Goal: Complete application form

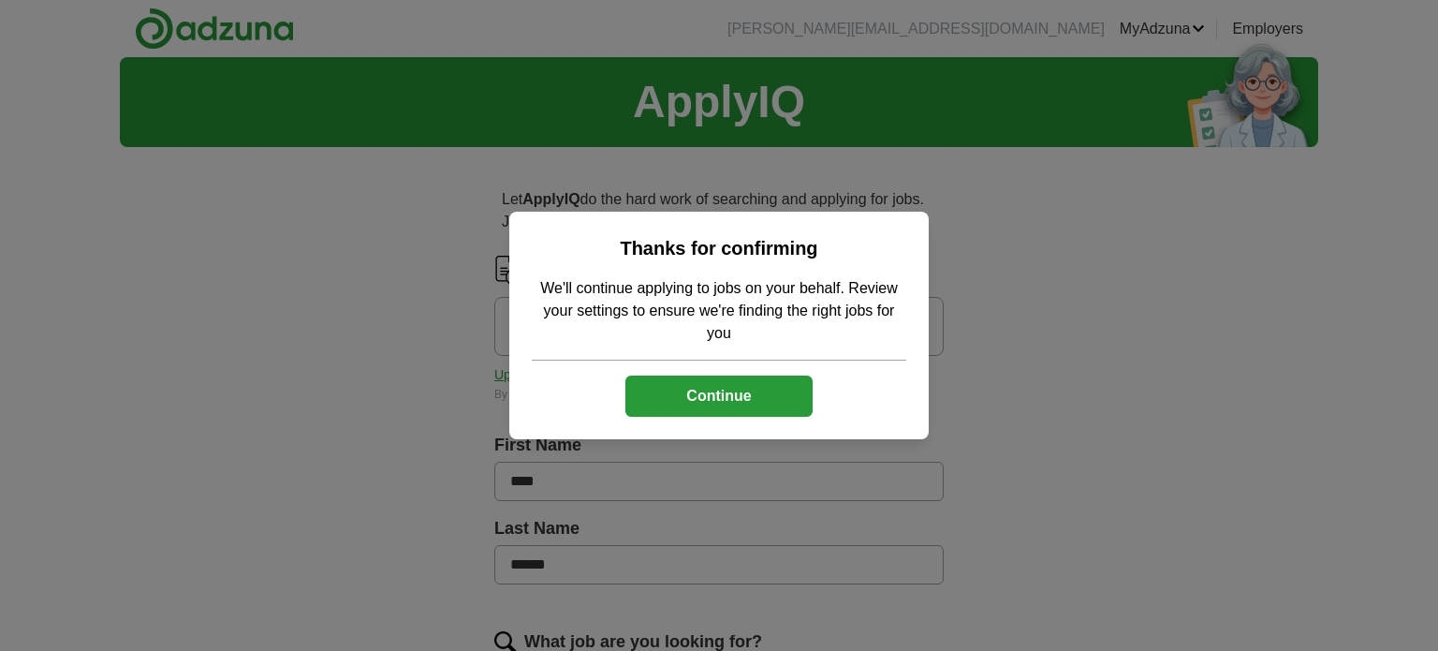
click at [736, 401] on button "Continue" at bounding box center [718, 395] width 187 height 41
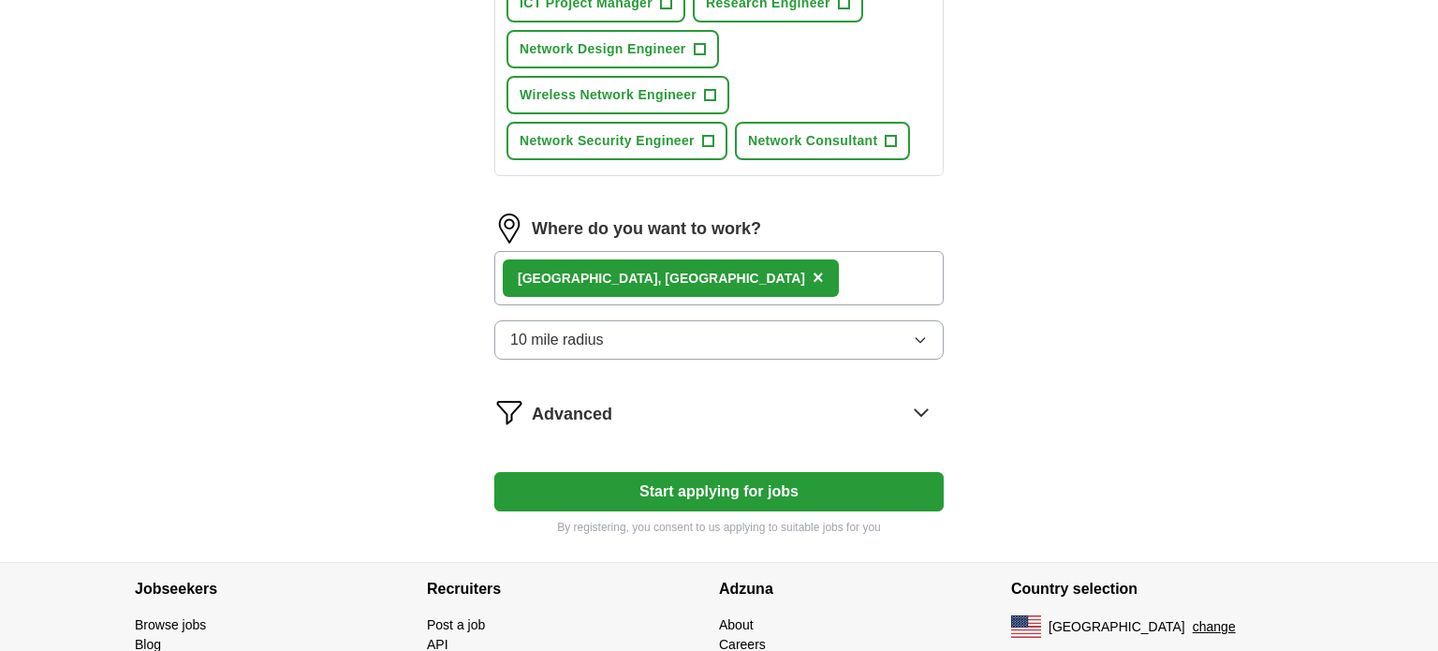
scroll to position [951, 0]
click at [714, 476] on button "Start applying for jobs" at bounding box center [718, 491] width 449 height 39
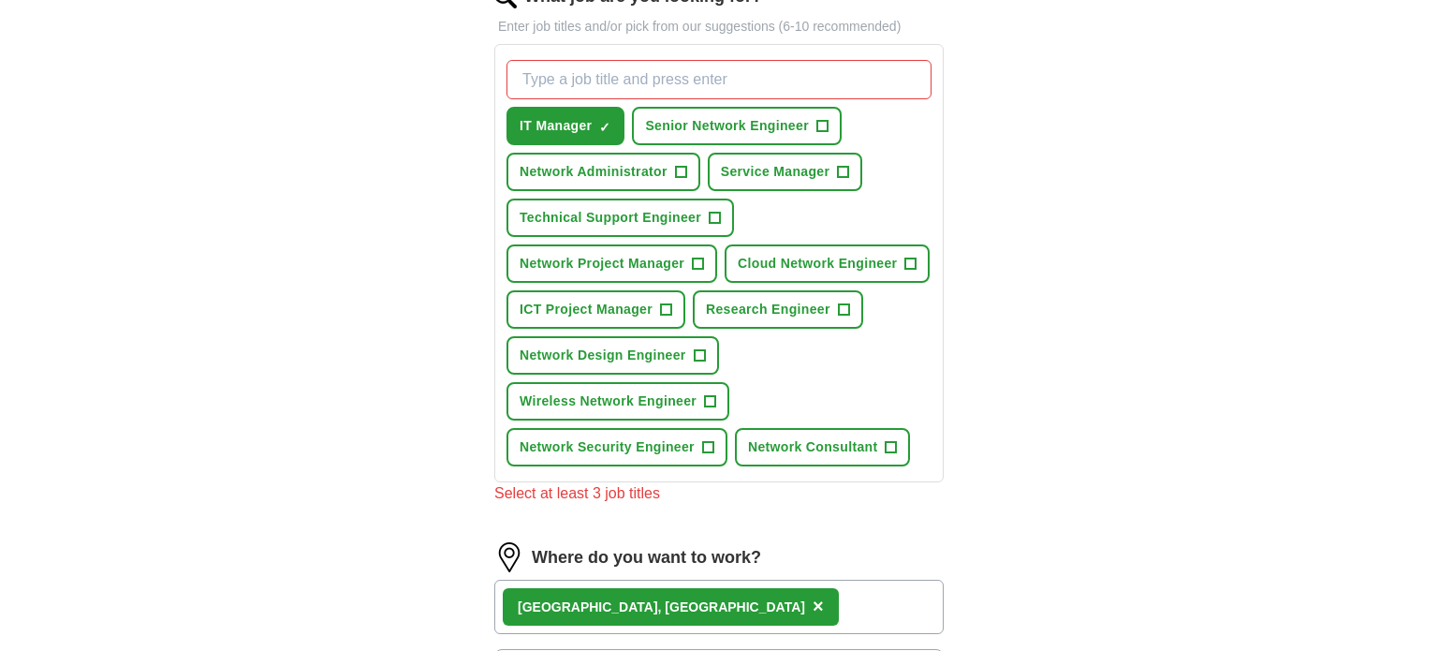
scroll to position [648, 0]
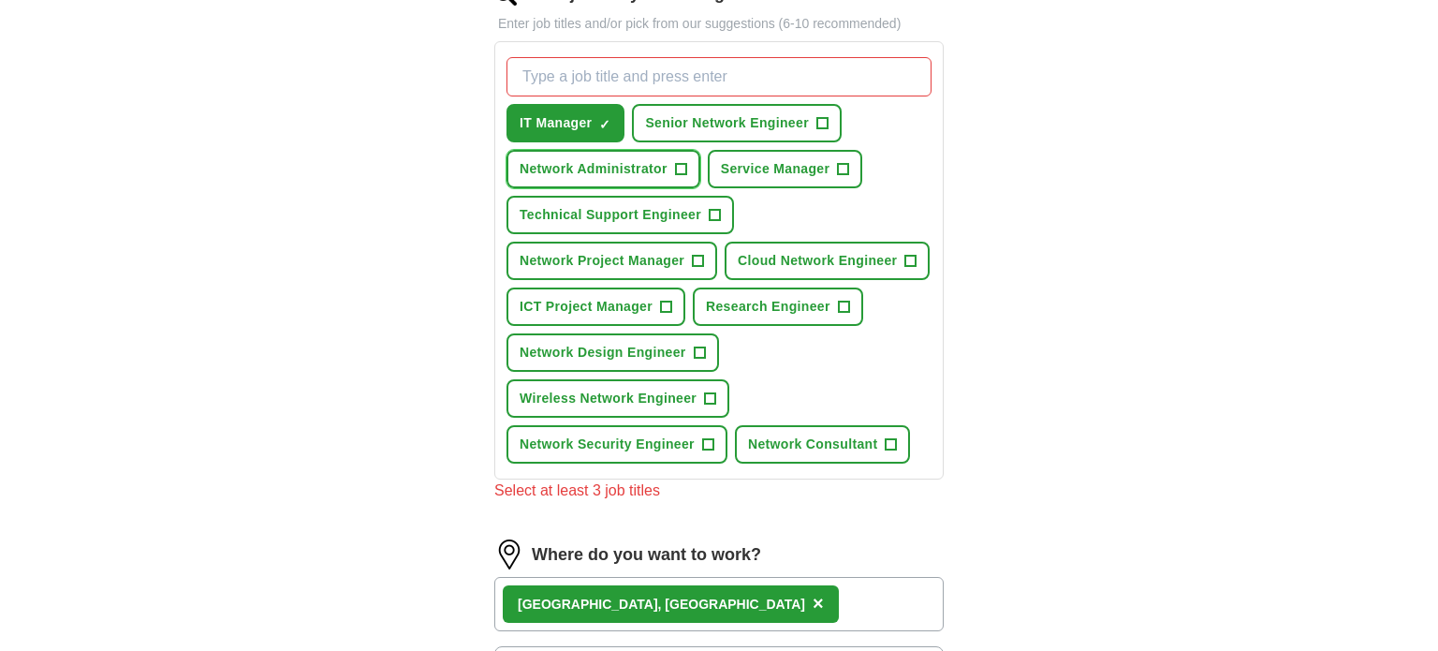
click at [680, 165] on span "+" at bounding box center [680, 169] width 11 height 15
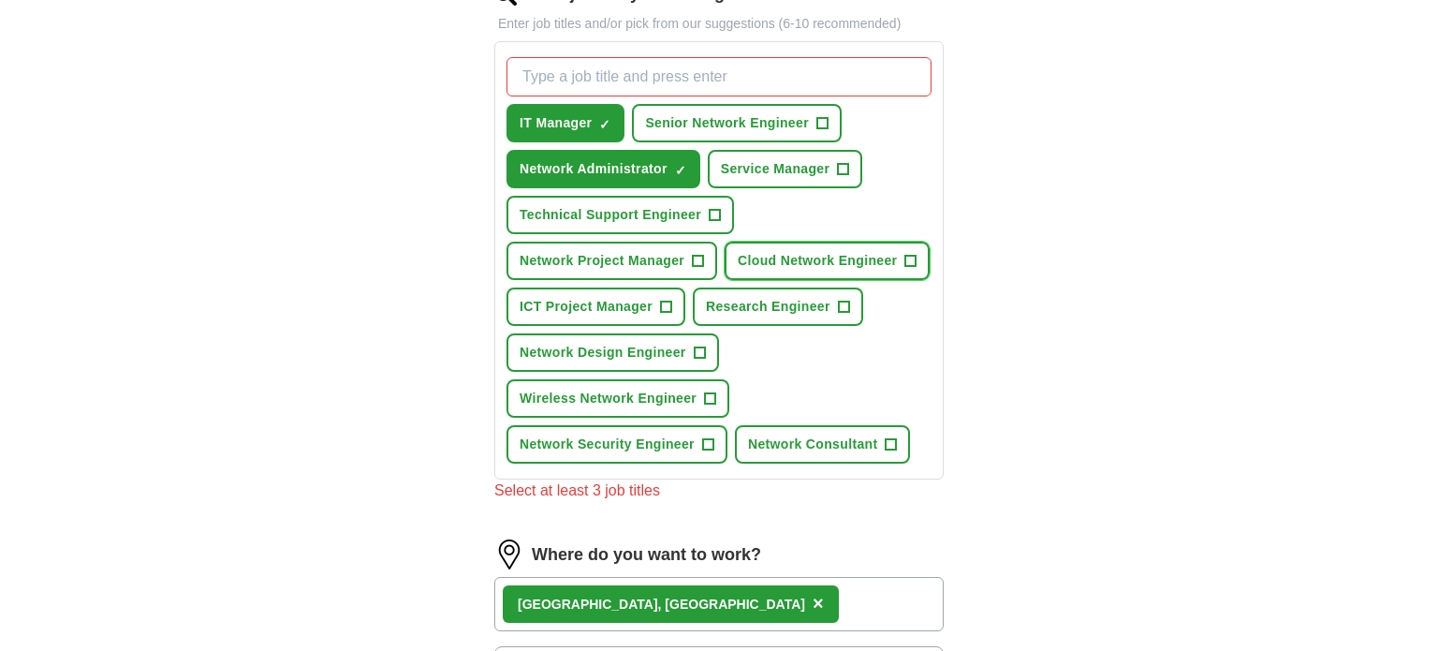
click at [911, 259] on span "+" at bounding box center [910, 261] width 11 height 15
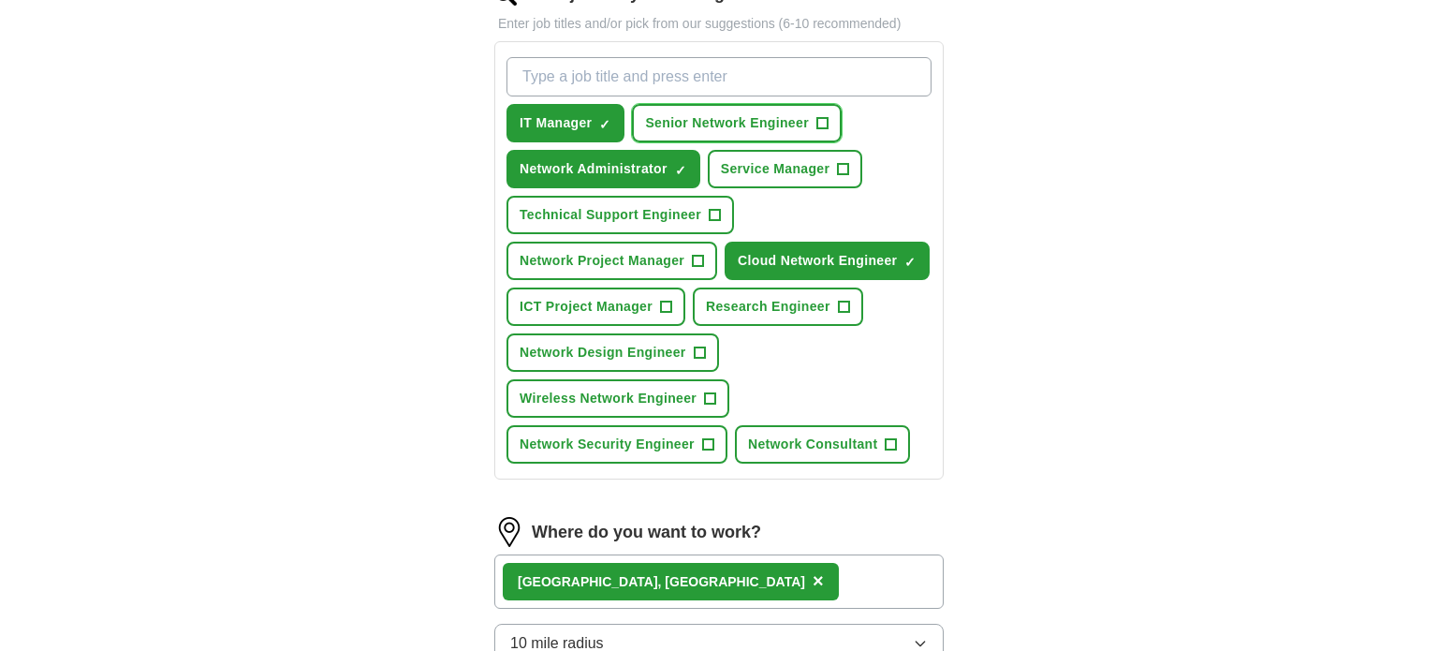
click at [825, 123] on span "+" at bounding box center [821, 123] width 11 height 15
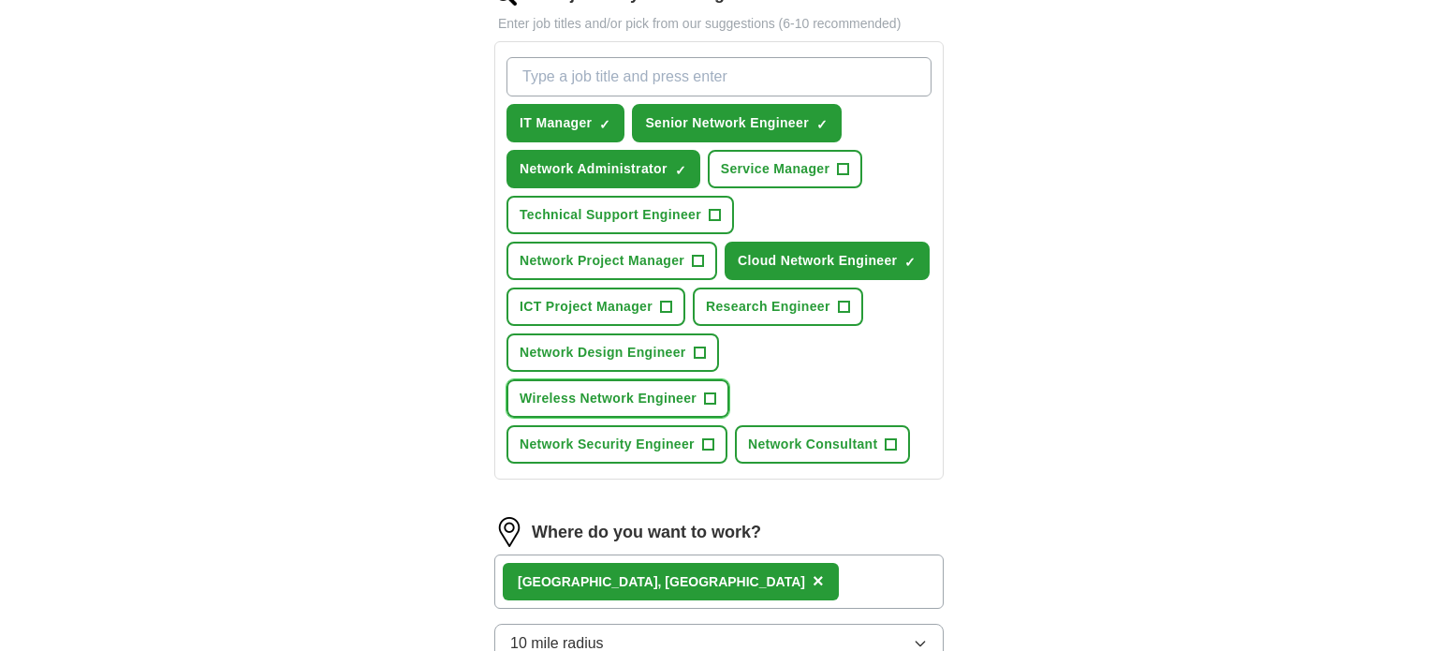
drag, startPoint x: 712, startPoint y: 393, endPoint x: 784, endPoint y: 370, distance: 75.8
click at [712, 391] on span "+" at bounding box center [710, 398] width 11 height 15
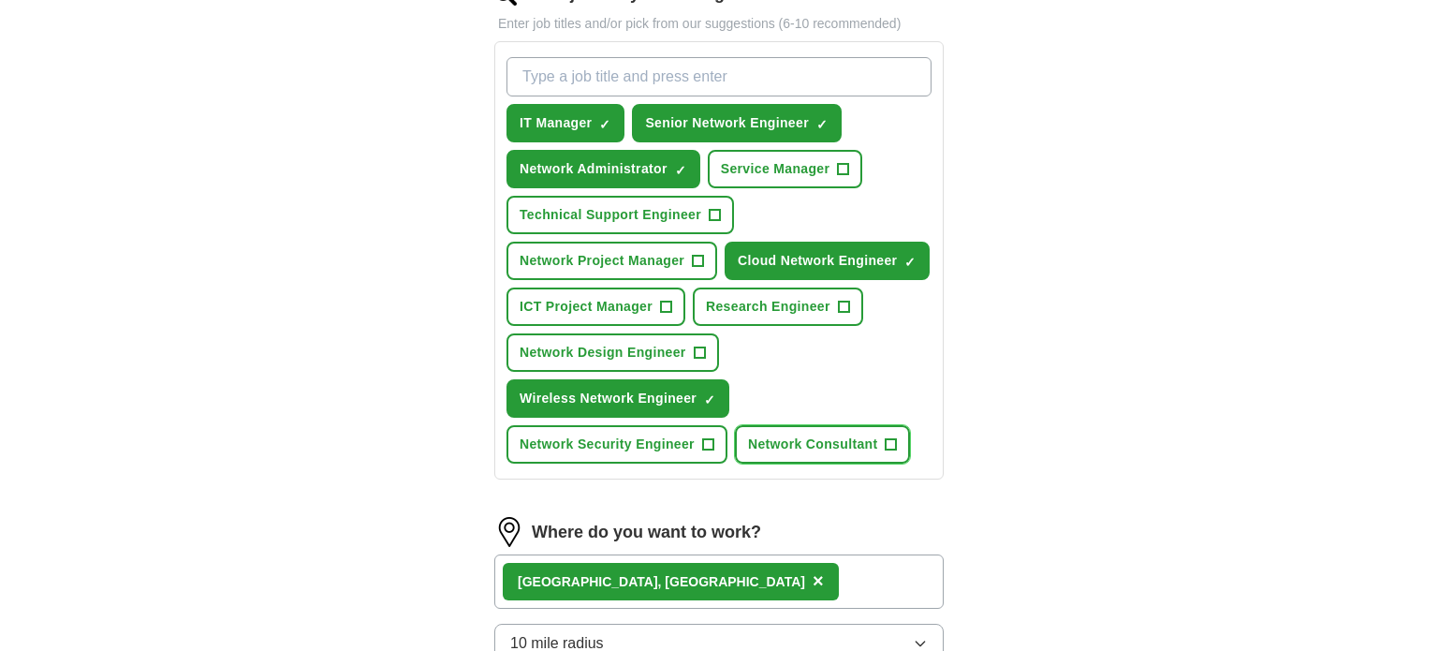
click at [892, 437] on span "+" at bounding box center [890, 444] width 11 height 15
click at [710, 437] on span "+" at bounding box center [707, 444] width 11 height 15
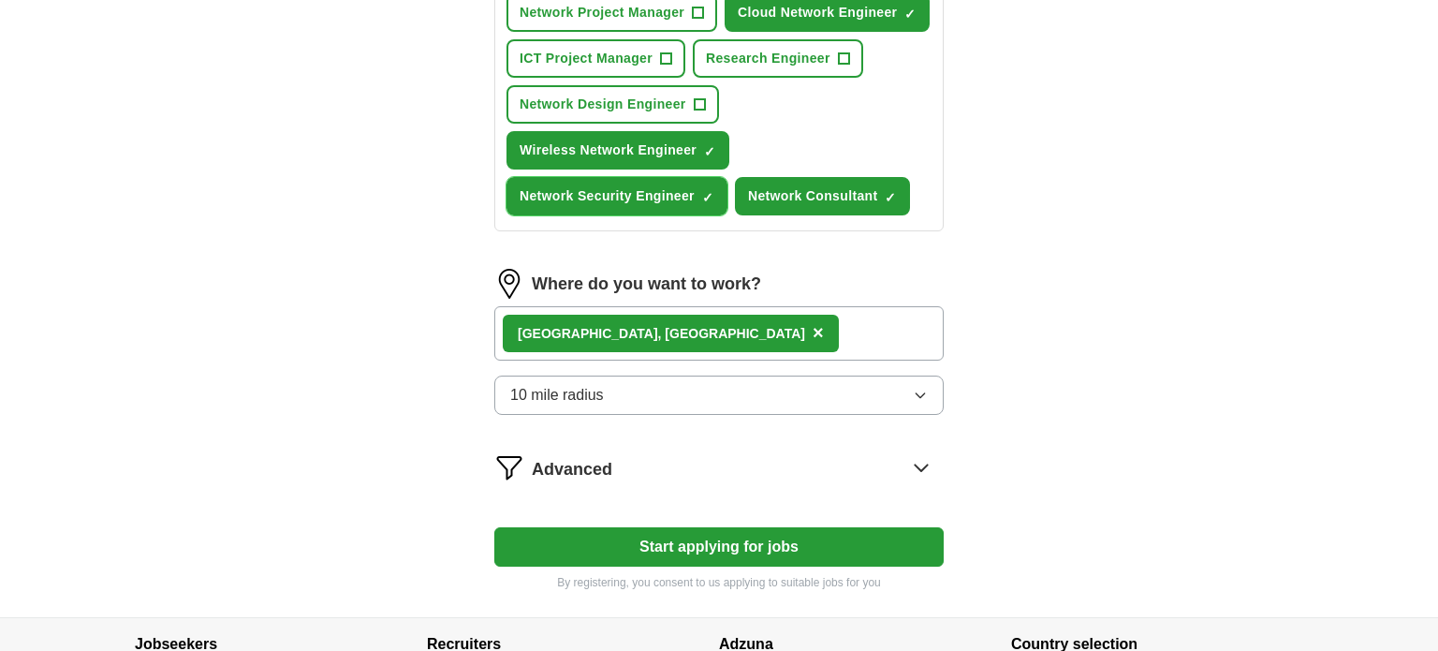
scroll to position [988, 0]
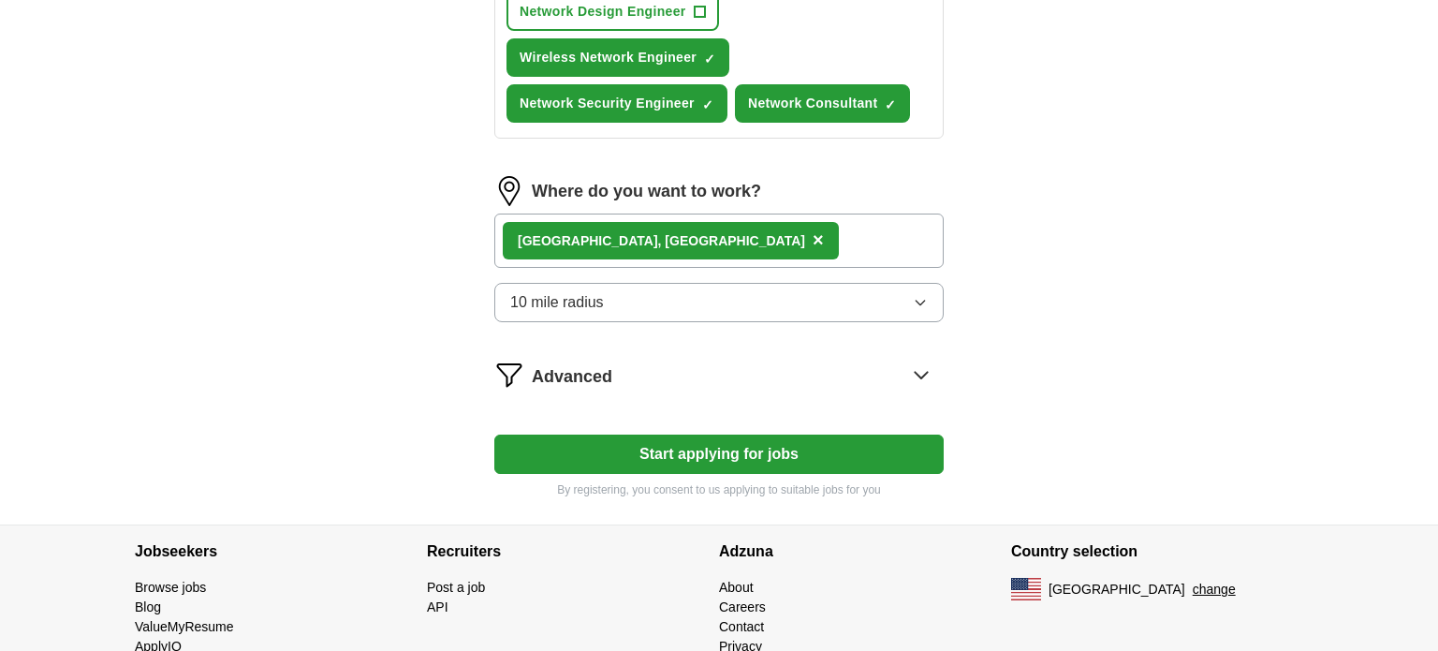
drag, startPoint x: 657, startPoint y: 442, endPoint x: 634, endPoint y: 442, distance: 23.4
click at [657, 442] on button "Start applying for jobs" at bounding box center [718, 453] width 449 height 39
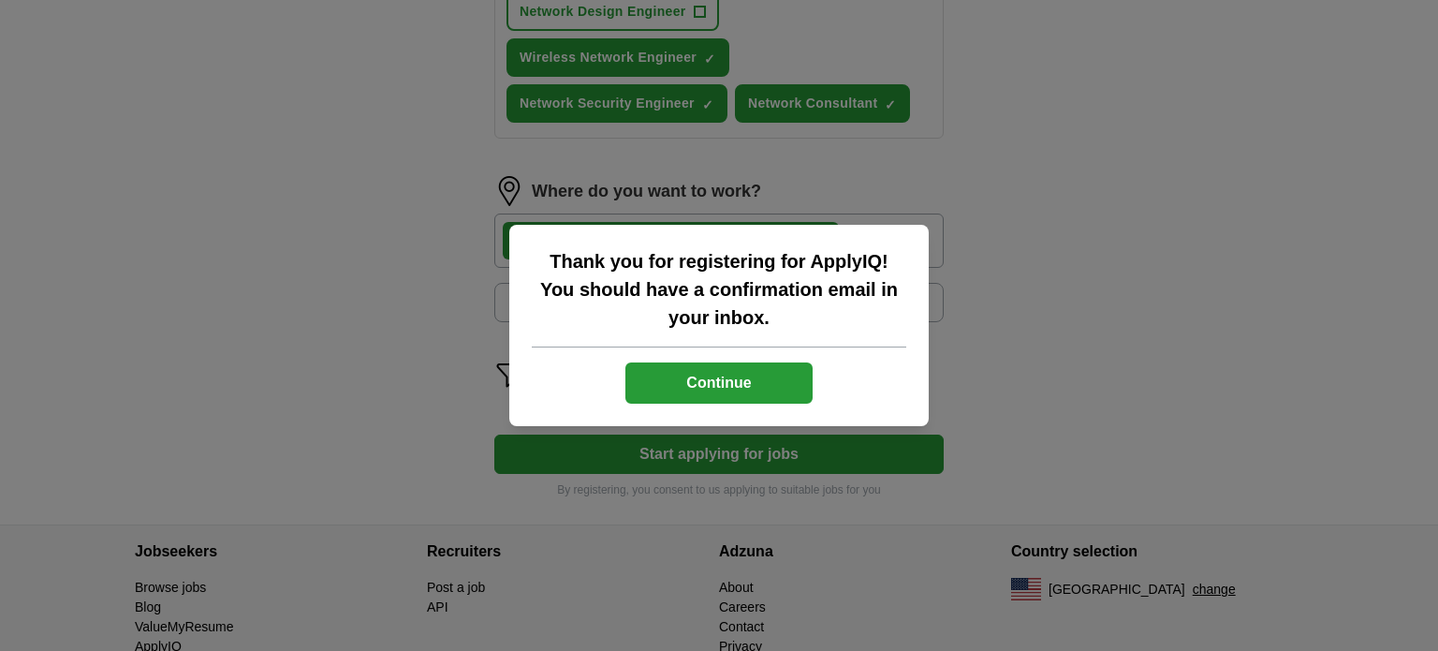
click at [739, 382] on button "Continue" at bounding box center [718, 382] width 187 height 41
